Goal: Transaction & Acquisition: Subscribe to service/newsletter

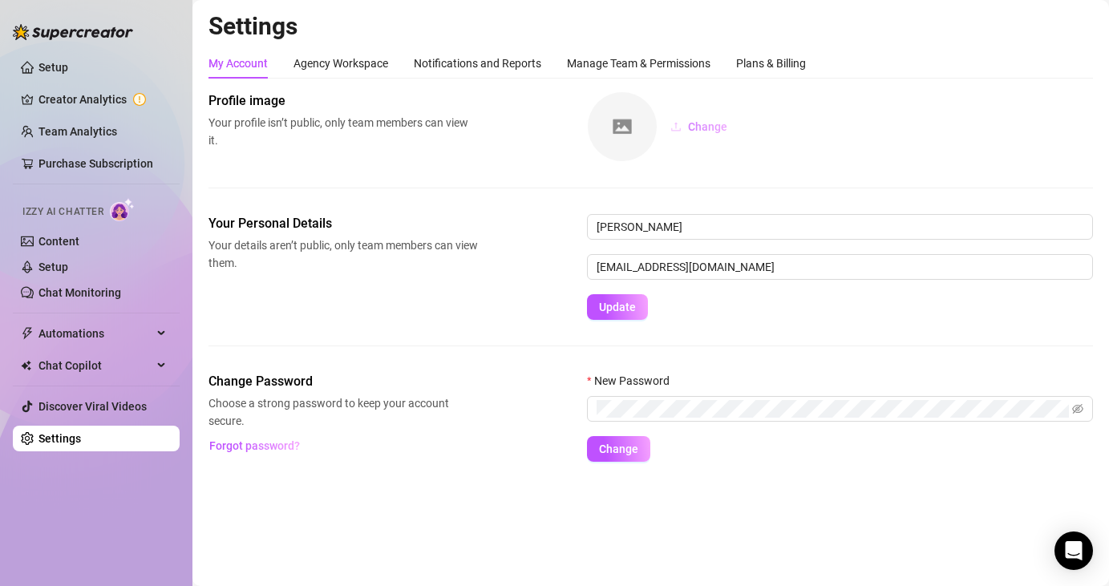
click at [712, 136] on button "Change" at bounding box center [699, 127] width 83 height 26
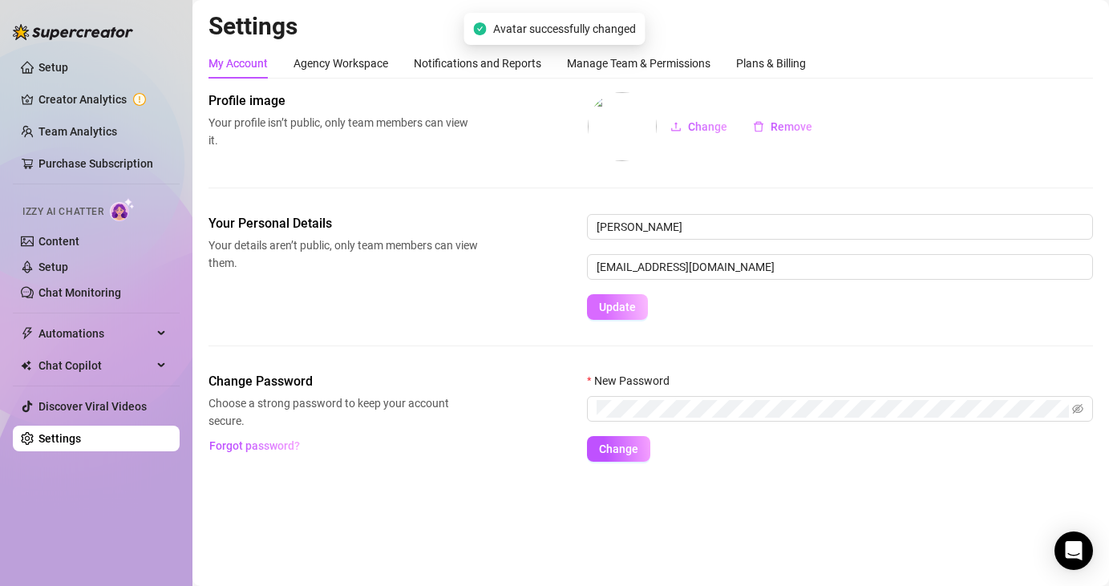
click at [622, 306] on span "Update" at bounding box center [617, 307] width 37 height 13
click at [349, 63] on div "Agency Workspace" at bounding box center [341, 64] width 95 height 18
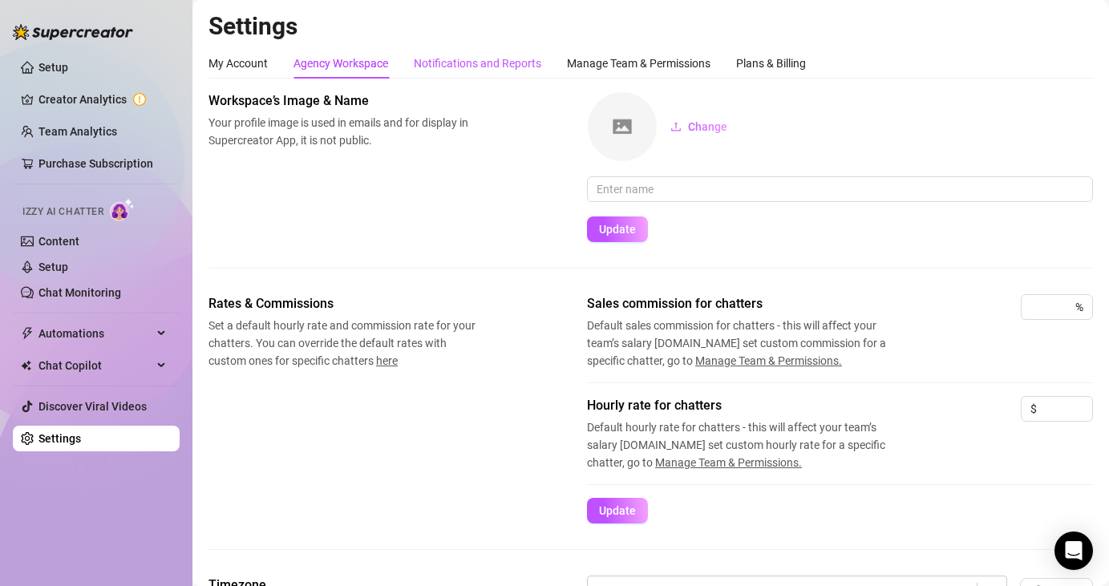
click at [489, 66] on div "Notifications and Reports" at bounding box center [478, 64] width 128 height 18
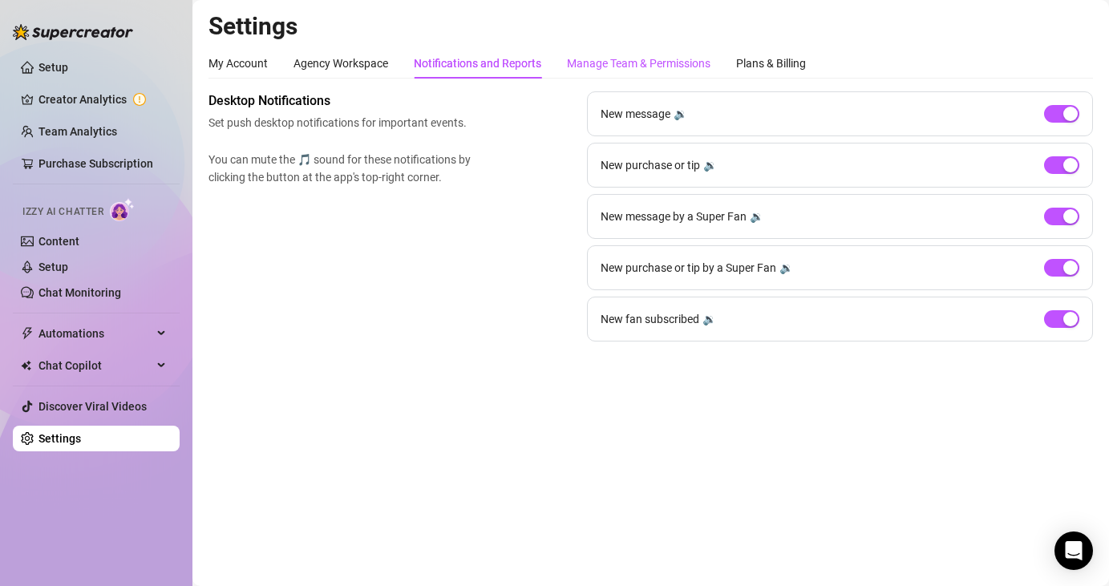
click at [590, 67] on div "Manage Team & Permissions" at bounding box center [639, 64] width 144 height 18
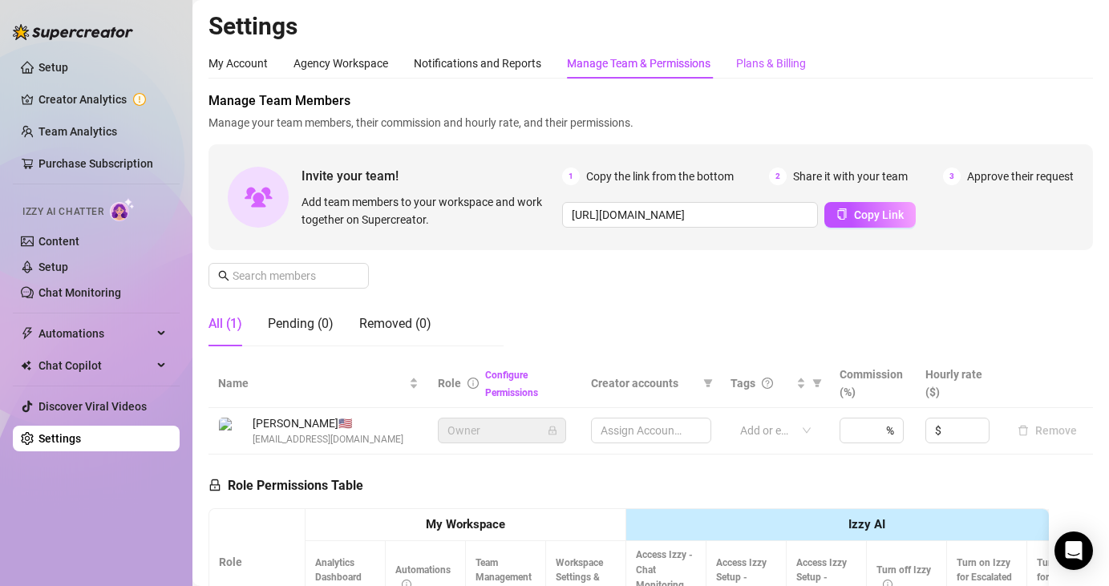
click at [767, 65] on div "Plans & Billing" at bounding box center [771, 64] width 70 height 18
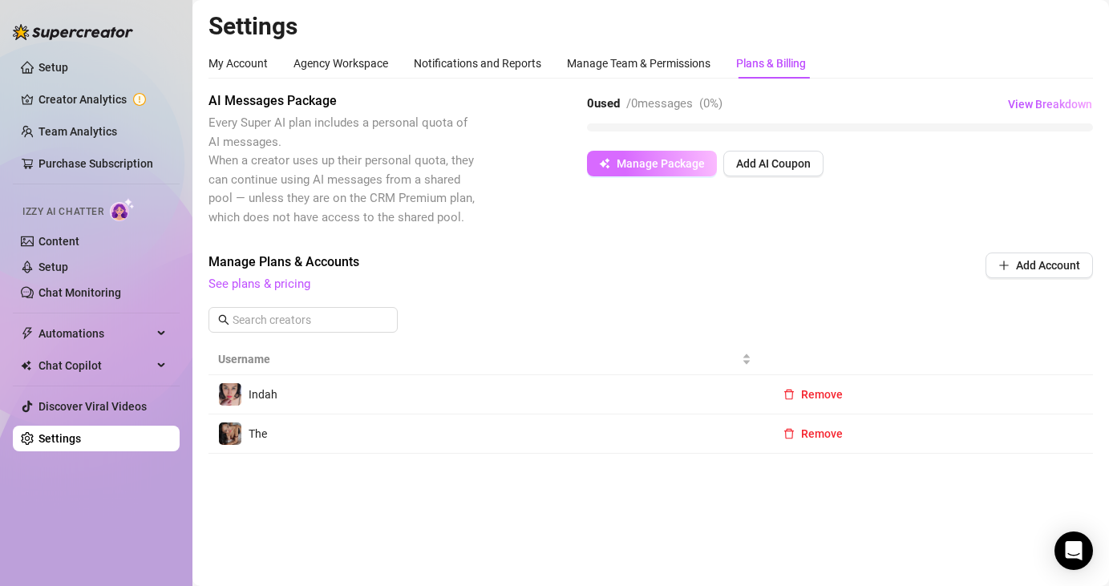
click at [647, 164] on span "Manage Package" at bounding box center [661, 163] width 88 height 13
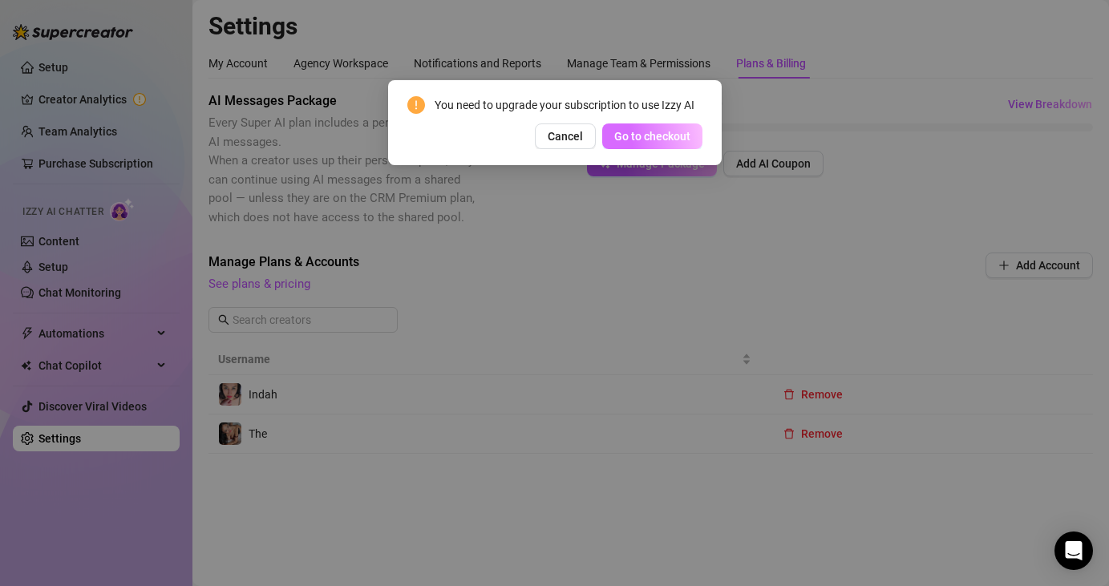
click at [657, 141] on span "Go to checkout" at bounding box center [652, 136] width 76 height 13
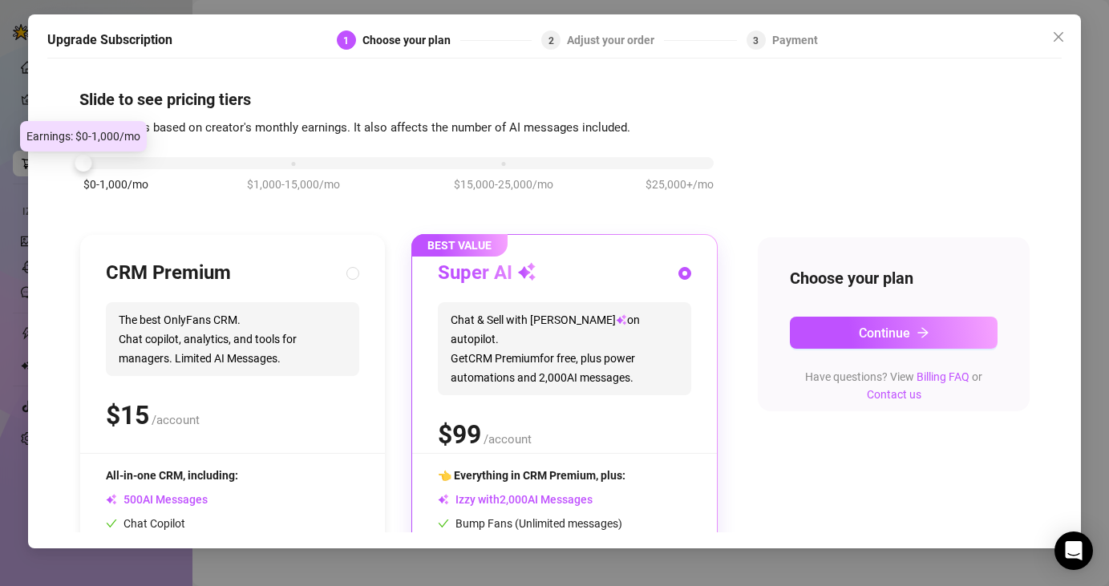
drag, startPoint x: 278, startPoint y: 156, endPoint x: 26, endPoint y: 159, distance: 251.9
click at [9, 157] on div "Upgrade Subscription 1 Choose your plan 2 Adjust your order 3 Payment Slide to …" at bounding box center [554, 293] width 1109 height 586
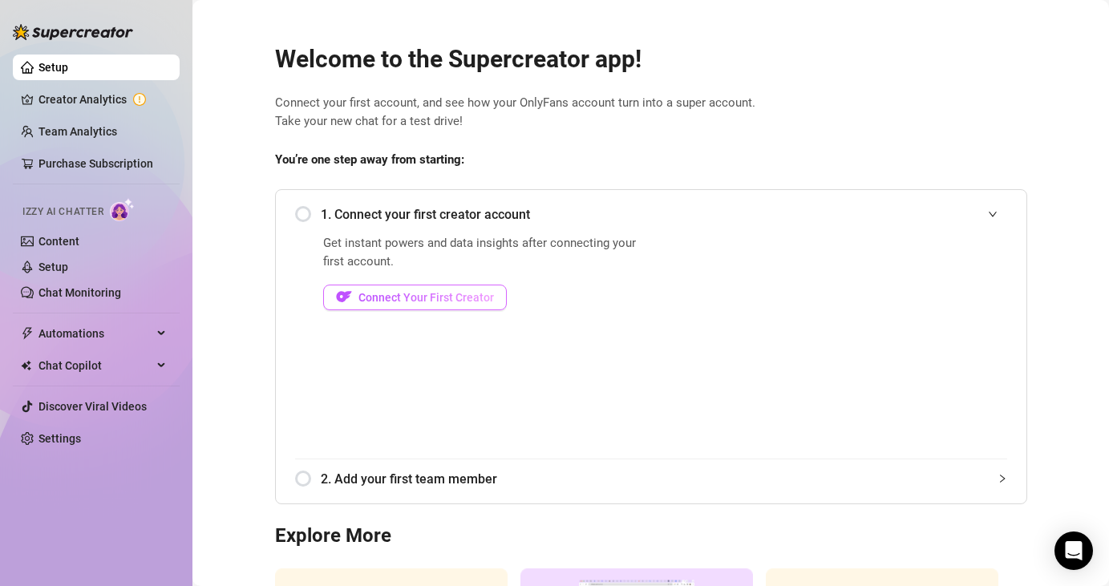
click at [454, 297] on span "Connect Your First Creator" at bounding box center [427, 297] width 136 height 13
